Goal: Navigation & Orientation: Find specific page/section

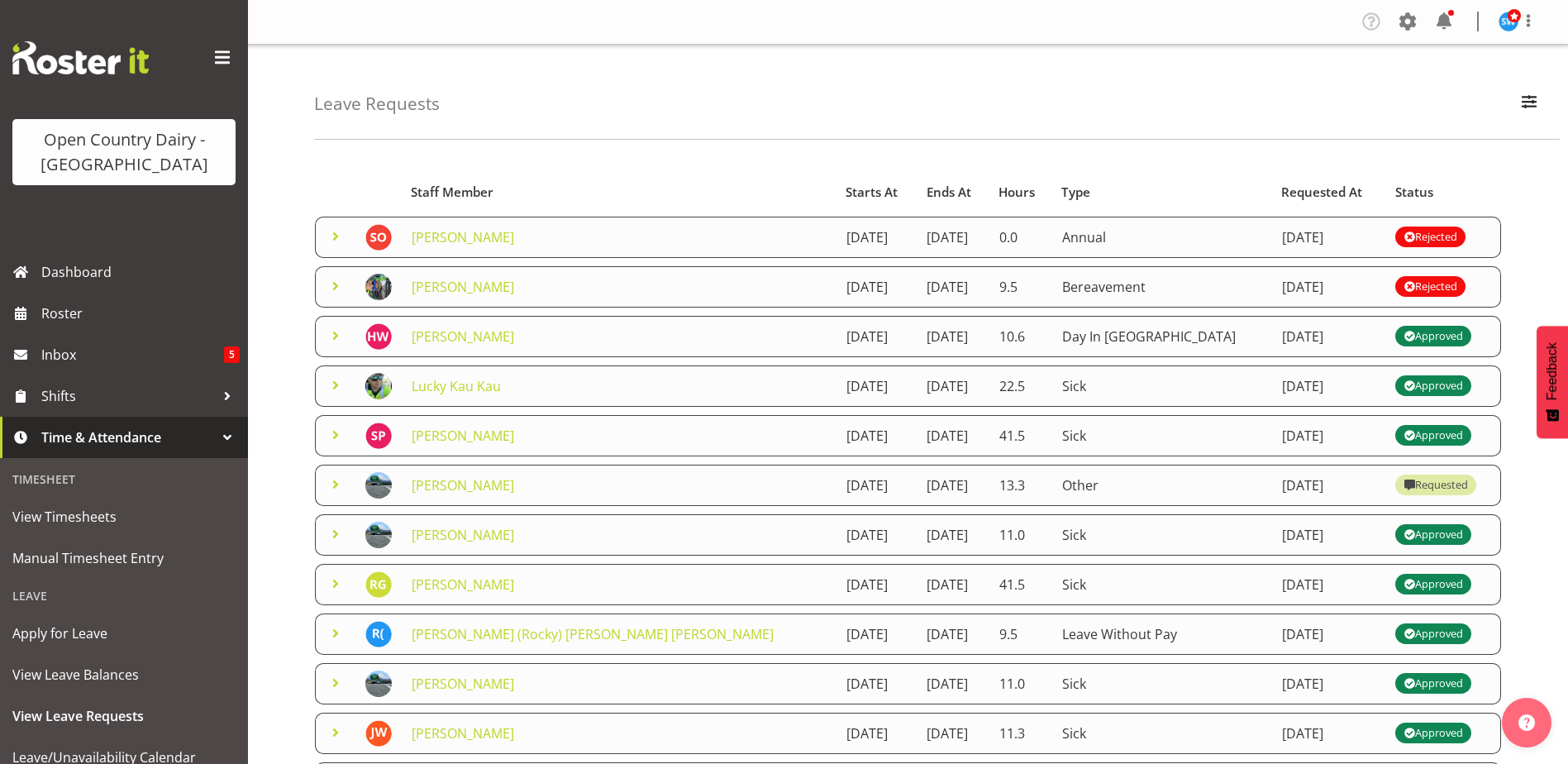
scroll to position [275, 0]
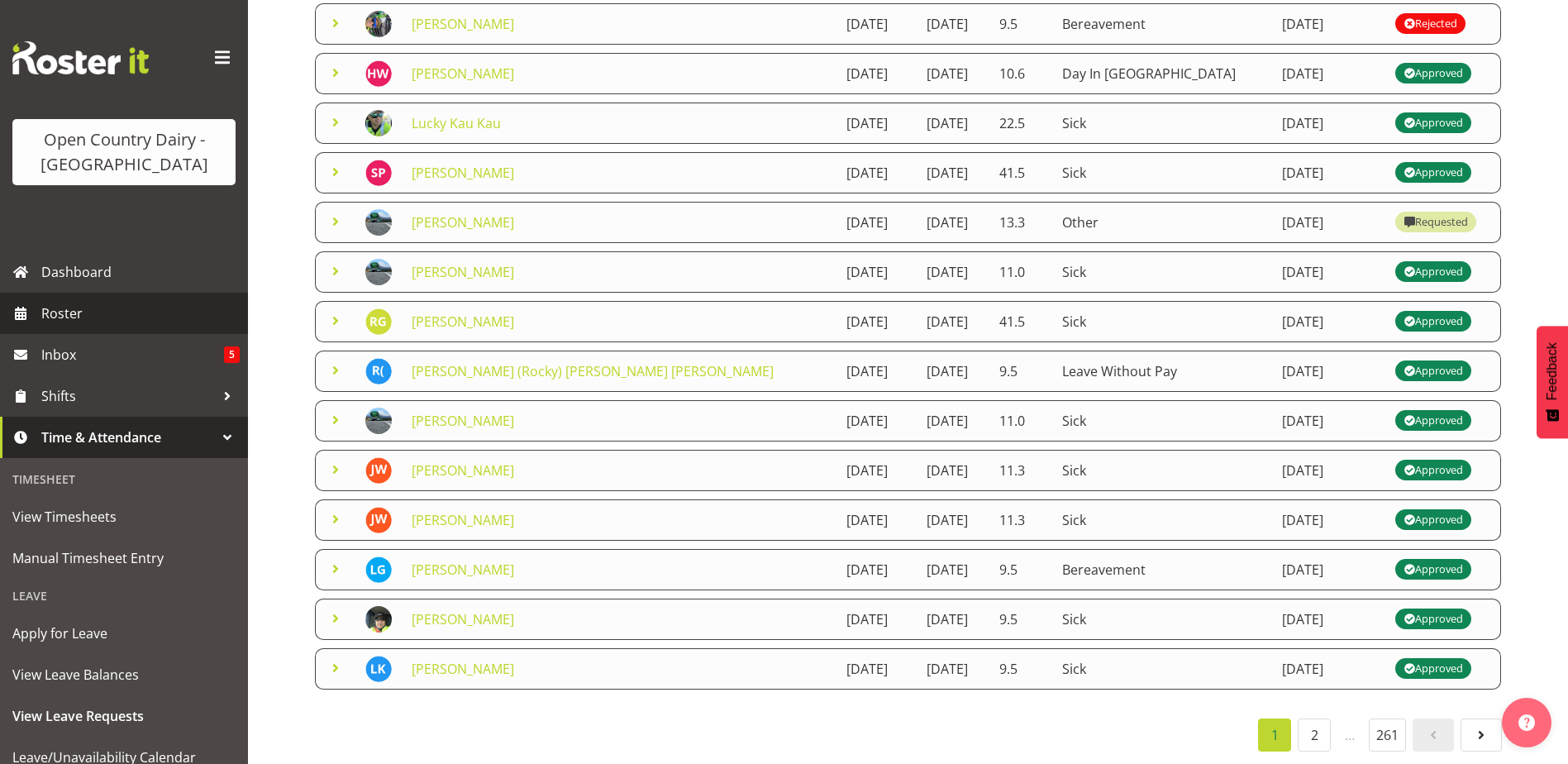
click at [67, 309] on span "Roster" at bounding box center [140, 313] width 199 height 25
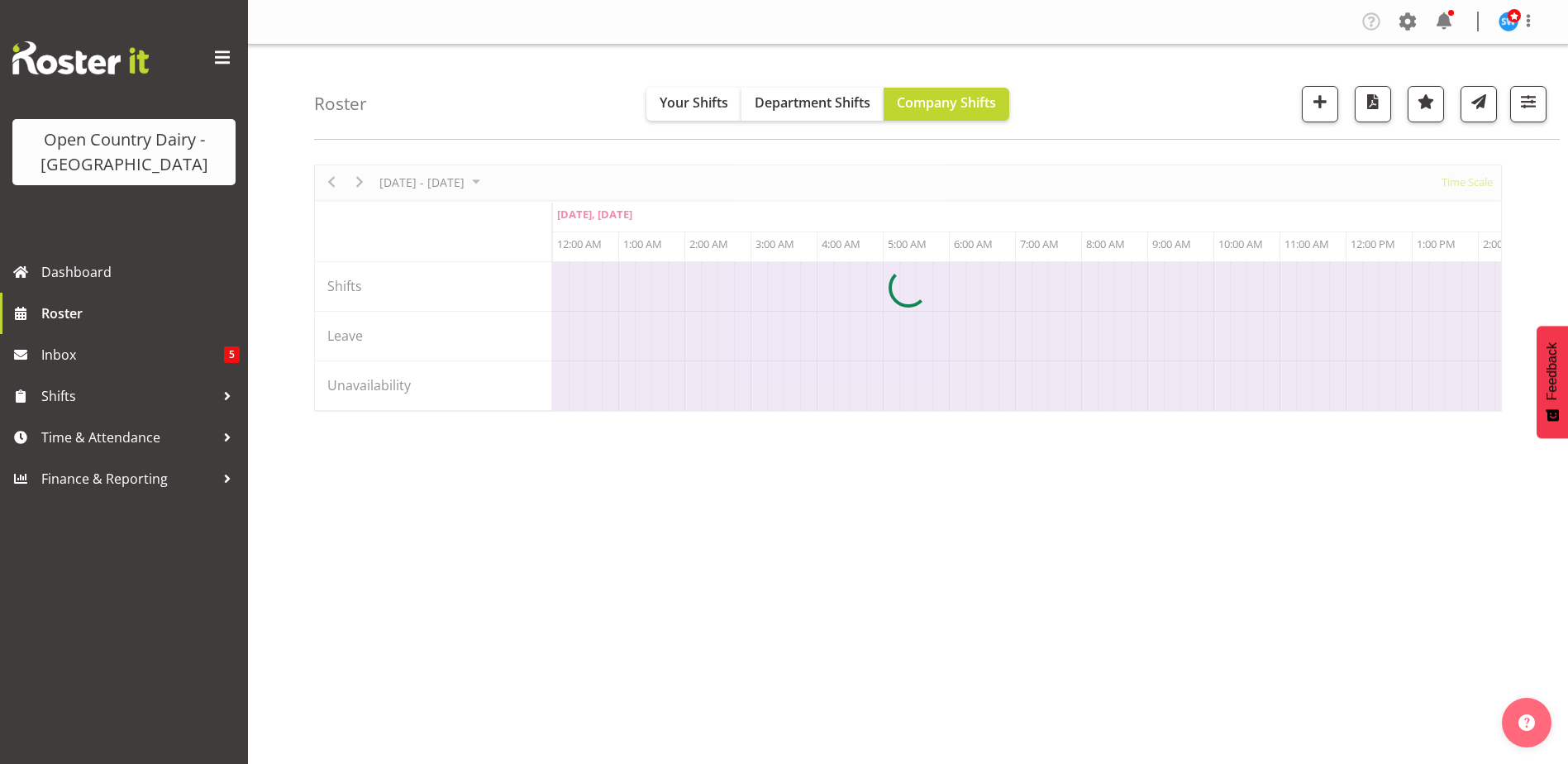
scroll to position [0, 3175]
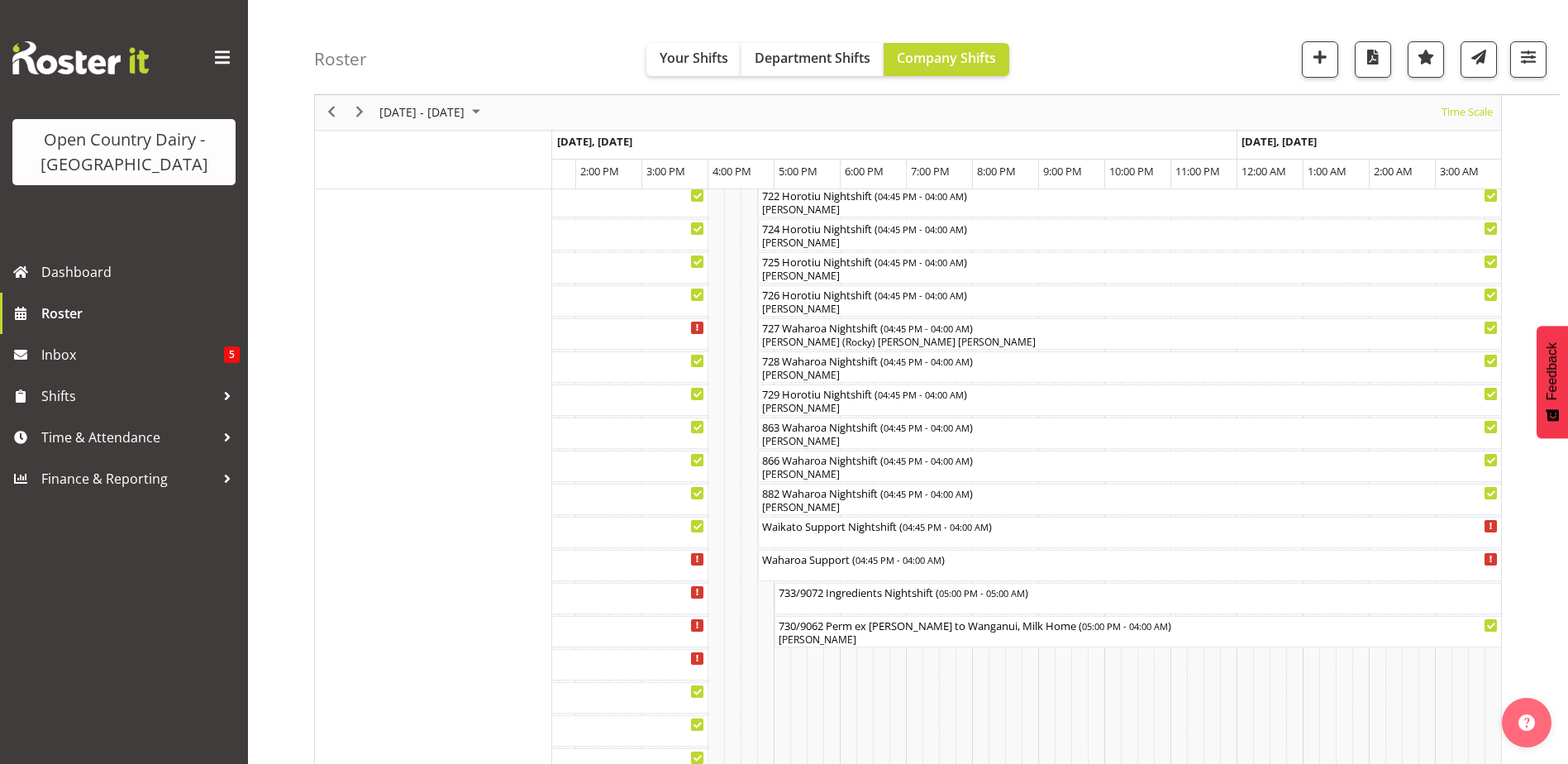
scroll to position [992, 0]
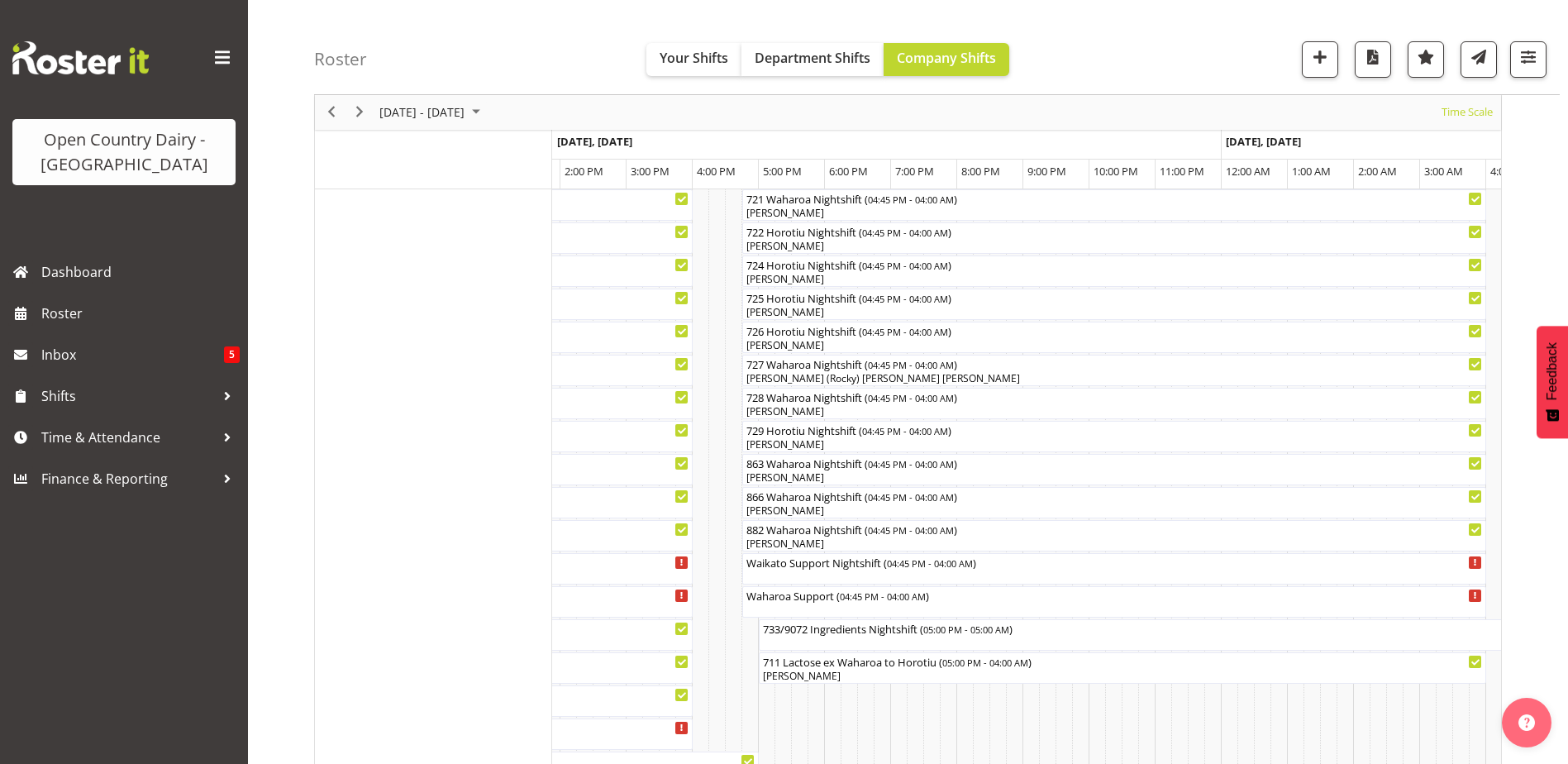
scroll to position [992, 0]
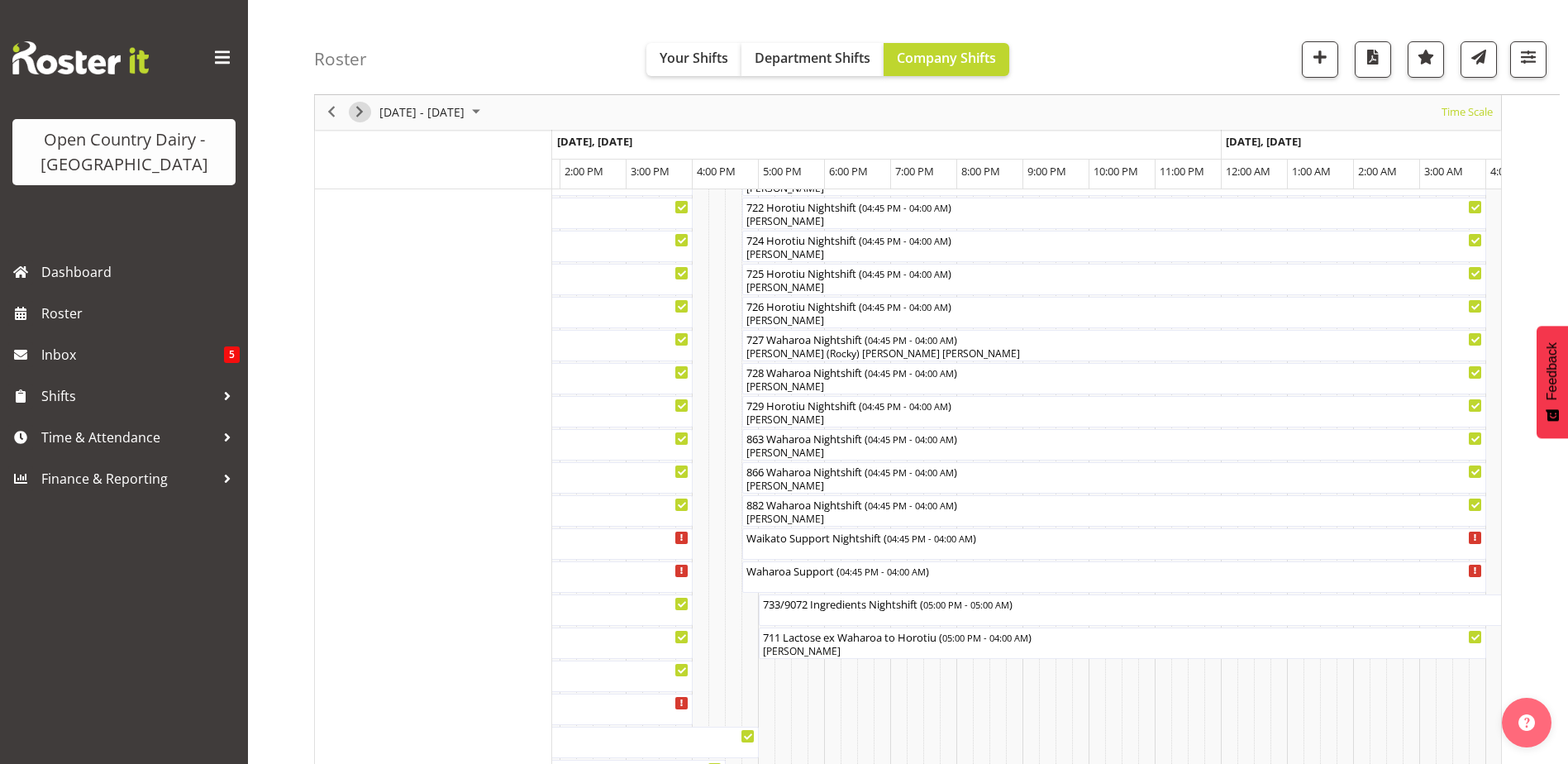
click at [364, 112] on span "Next" at bounding box center [359, 113] width 19 height 20
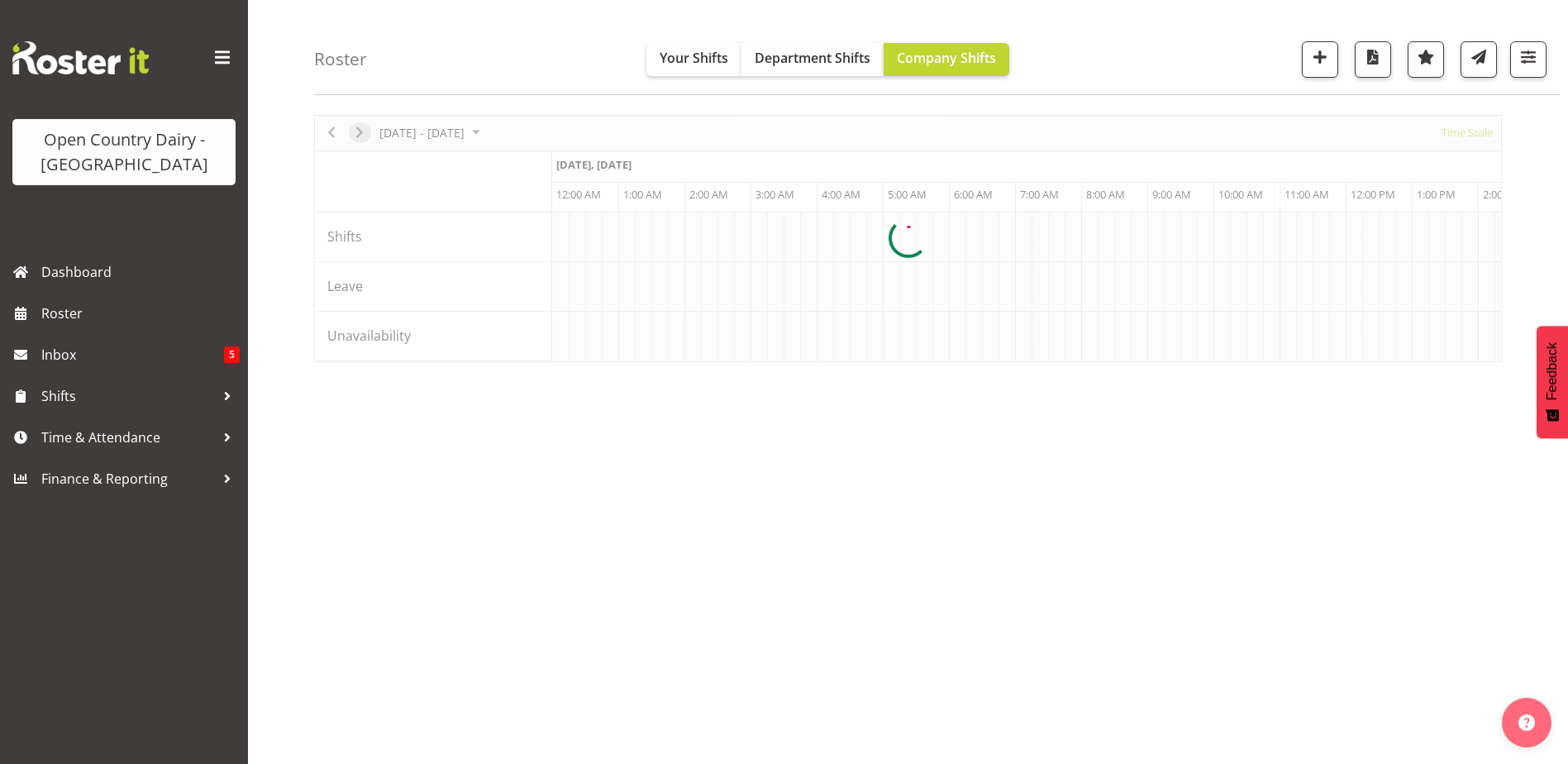
scroll to position [50, 0]
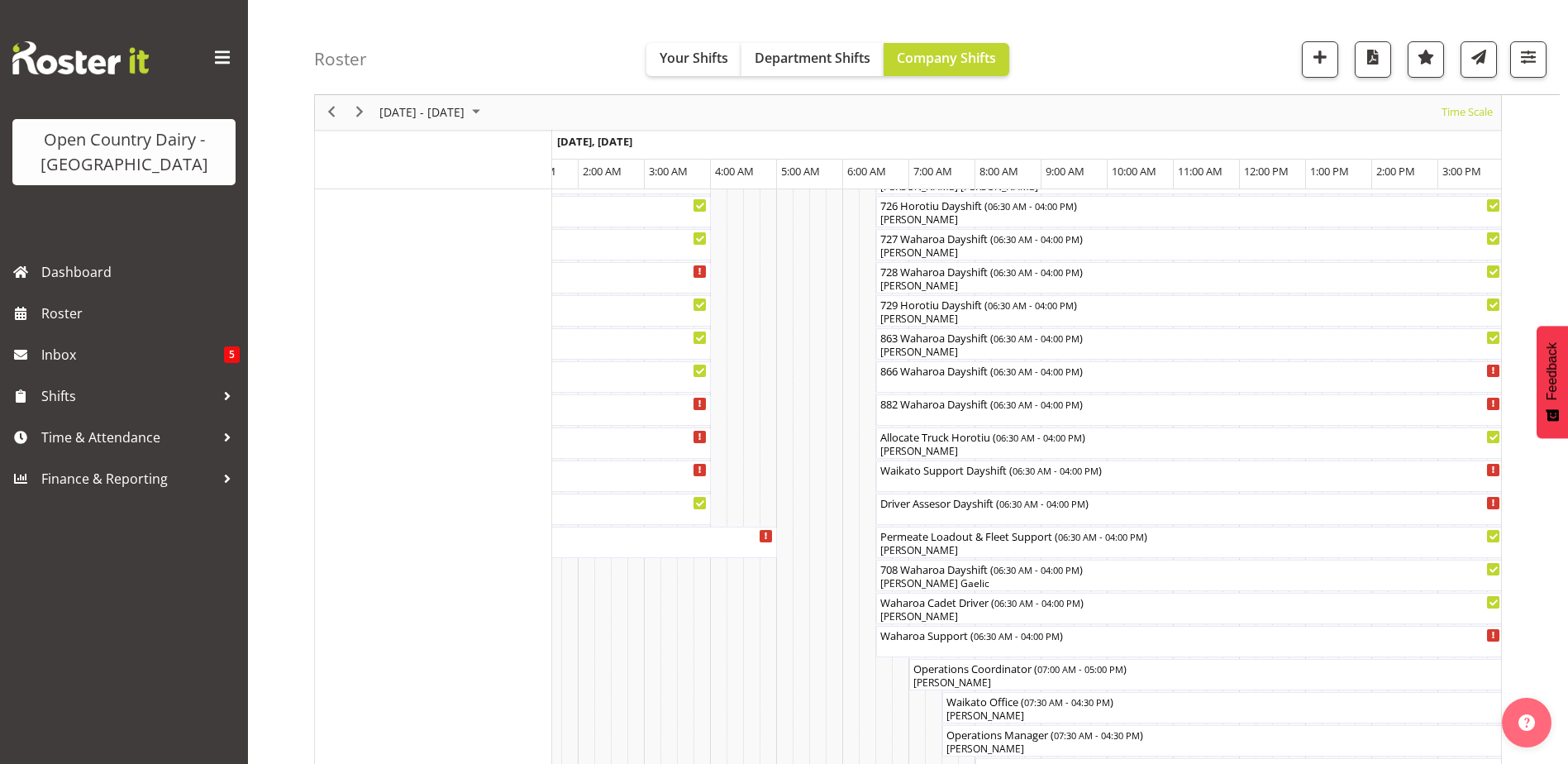
scroll to position [1425, 0]
